Goal: Task Accomplishment & Management: Complete application form

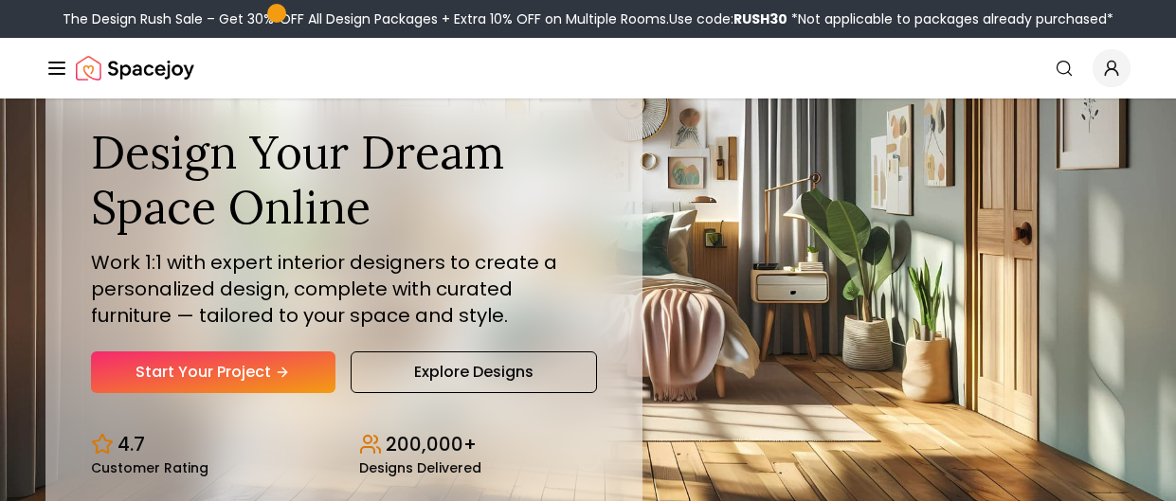
click at [598, 190] on div "Design Your Dream Space Online Work 1:1 with expert interior designers to creat…" at bounding box center [344, 300] width 597 height 441
click at [186, 388] on link "Start Your Project" at bounding box center [213, 373] width 245 height 42
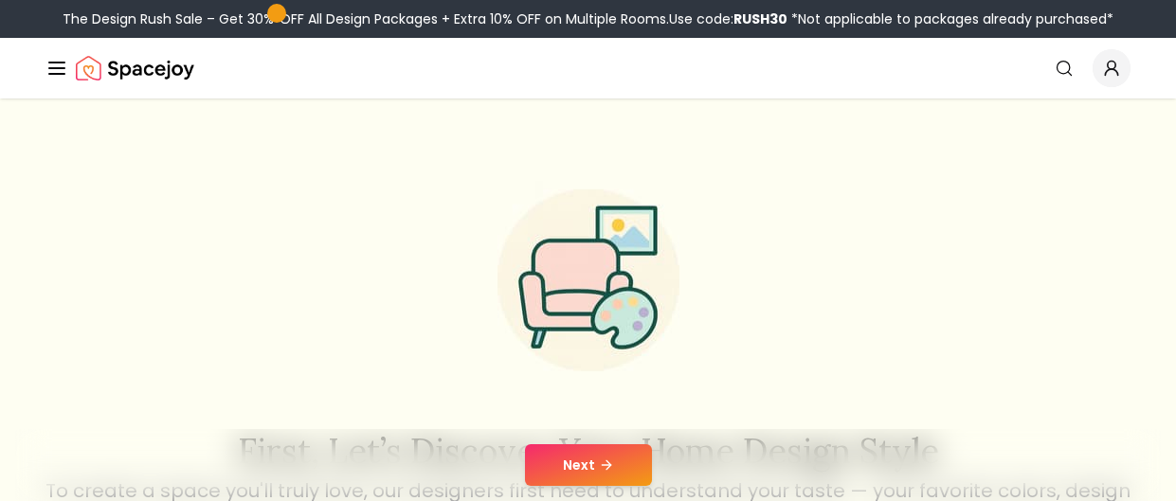
click at [939, 306] on div "First, let’s discover your home design style To create a space you'll truly lov…" at bounding box center [589, 345] width 1092 height 372
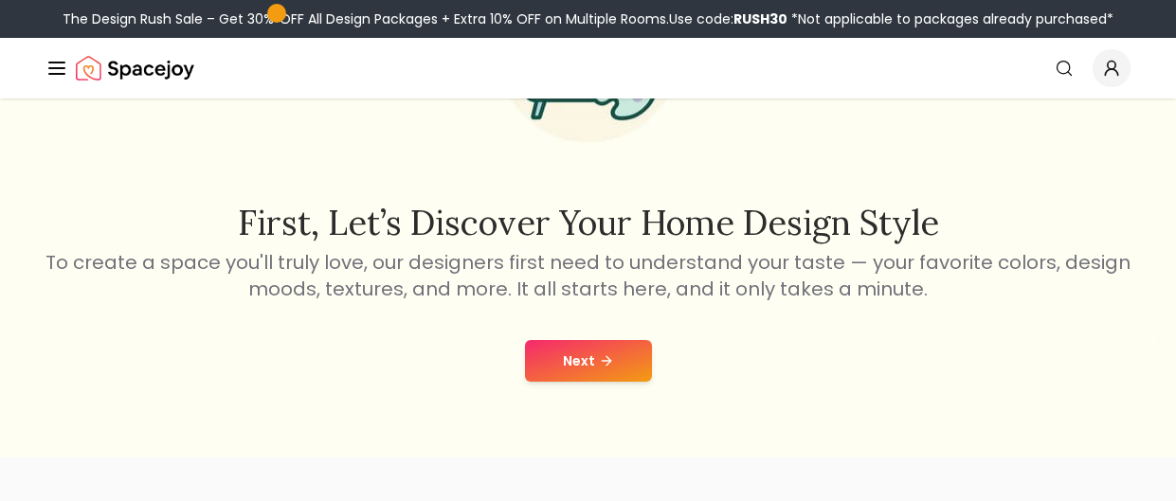
scroll to position [227, 0]
click at [596, 365] on button "Next" at bounding box center [588, 363] width 127 height 42
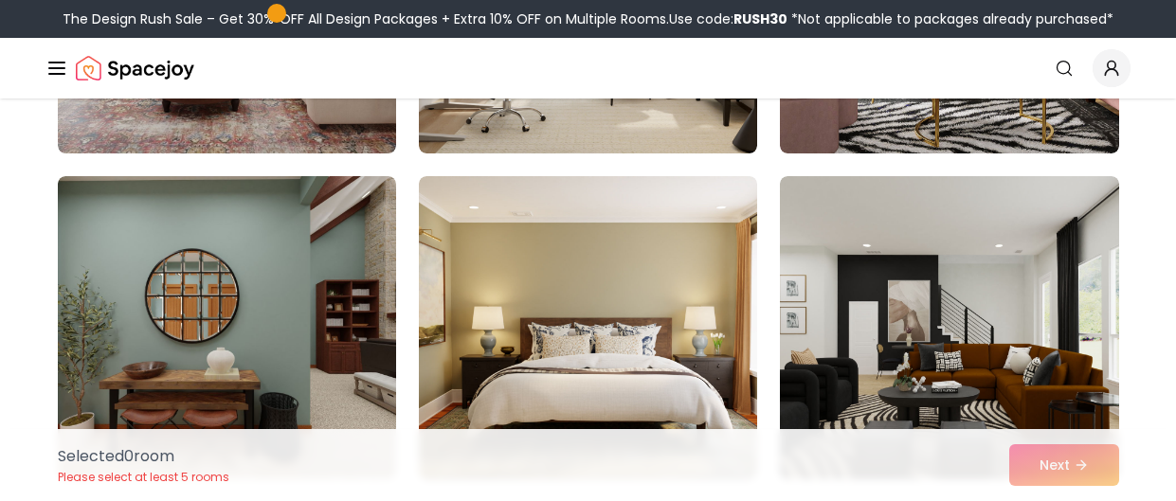
scroll to position [1099, 0]
